Goal: Information Seeking & Learning: Learn about a topic

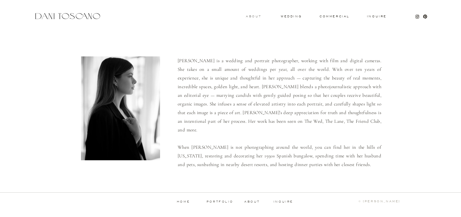
click at [253, 17] on h3 "About" at bounding box center [253, 16] width 14 height 2
click at [287, 16] on h3 "wedding" at bounding box center [291, 16] width 21 height 2
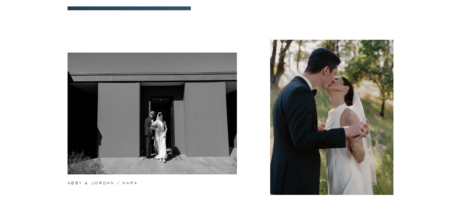
scroll to position [238, 0]
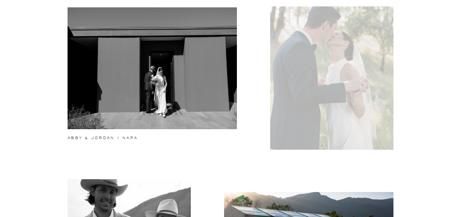
click at [336, 86] on div at bounding box center [331, 72] width 123 height 155
